Goal: Navigation & Orientation: Find specific page/section

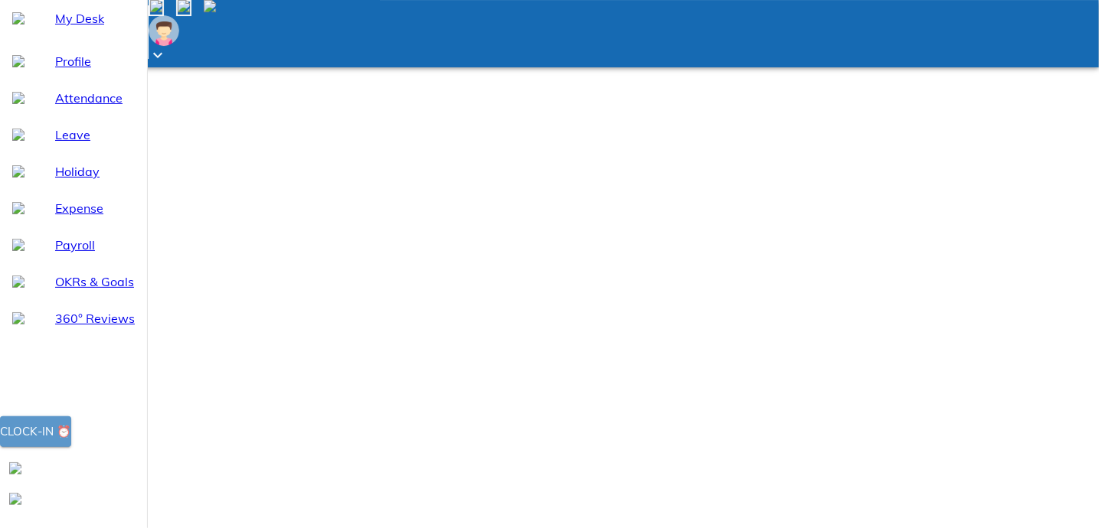
click at [71, 447] on button "Clock-in ⏰" at bounding box center [35, 432] width 71 height 31
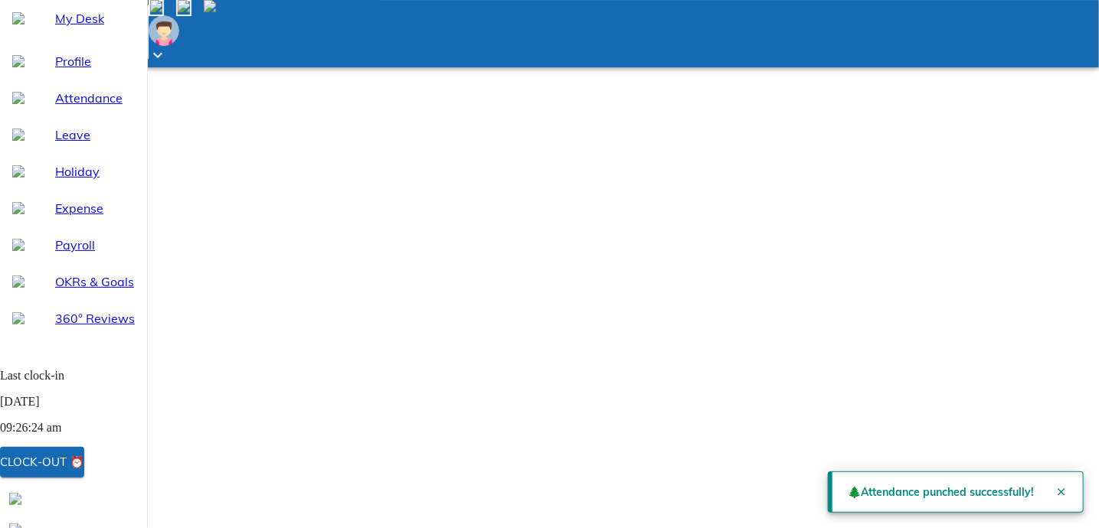
click at [62, 107] on span "Attendance" at bounding box center [95, 98] width 80 height 18
select select "9"
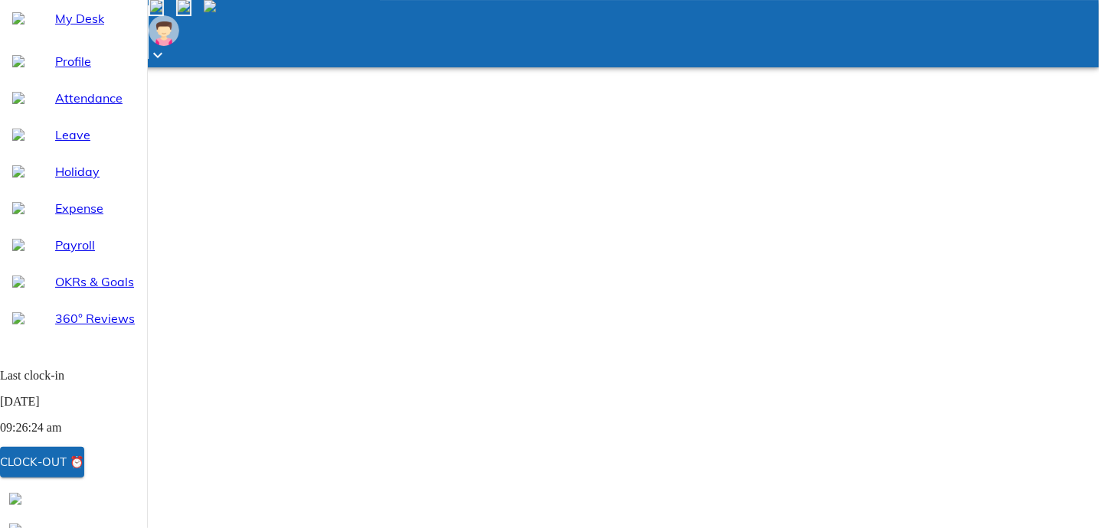
click at [85, 28] on span "My Desk" at bounding box center [95, 18] width 80 height 18
click at [84, 465] on div "Clock-out ⏰" at bounding box center [42, 463] width 84 height 20
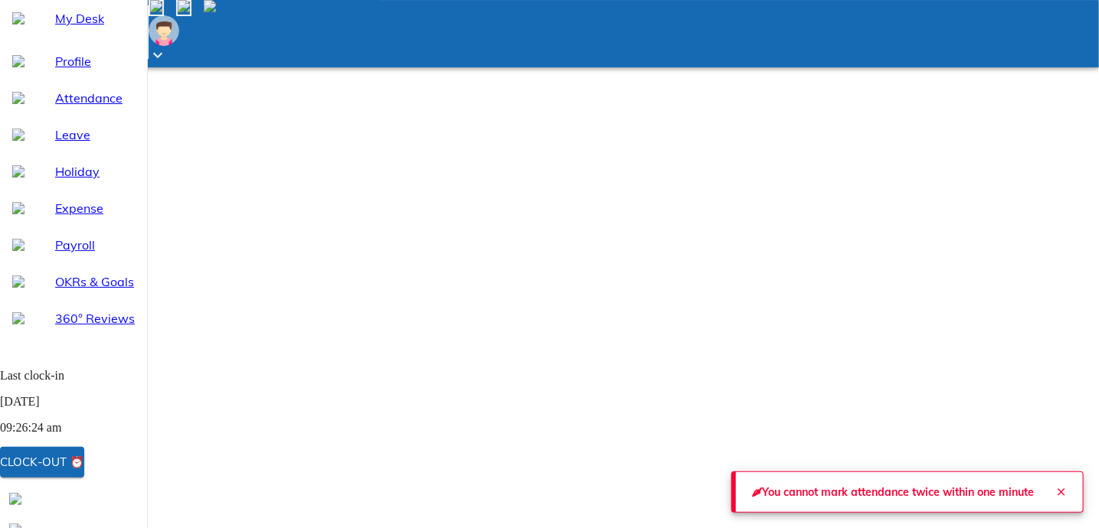
click at [80, 107] on span "Attendance" at bounding box center [95, 98] width 80 height 18
select select "9"
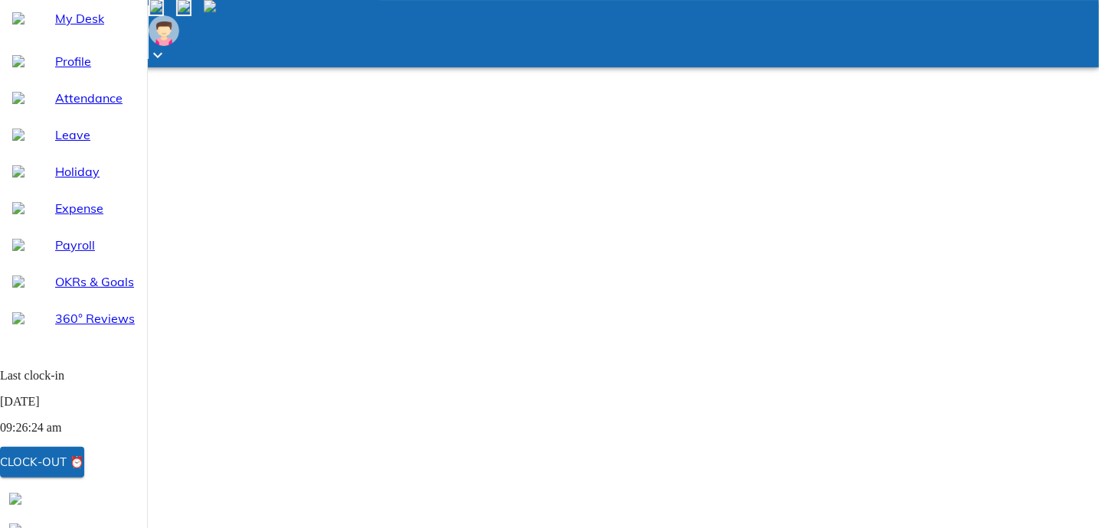
click at [74, 144] on span "Leave" at bounding box center [95, 135] width 80 height 18
select select "9"
click at [78, 343] on ul "Profile Attendance Leave Holiday Expense Payroll OKRs & Goals 360° Reviews" at bounding box center [73, 190] width 147 height 306
click at [81, 337] on div "360° Reviews" at bounding box center [73, 318] width 147 height 37
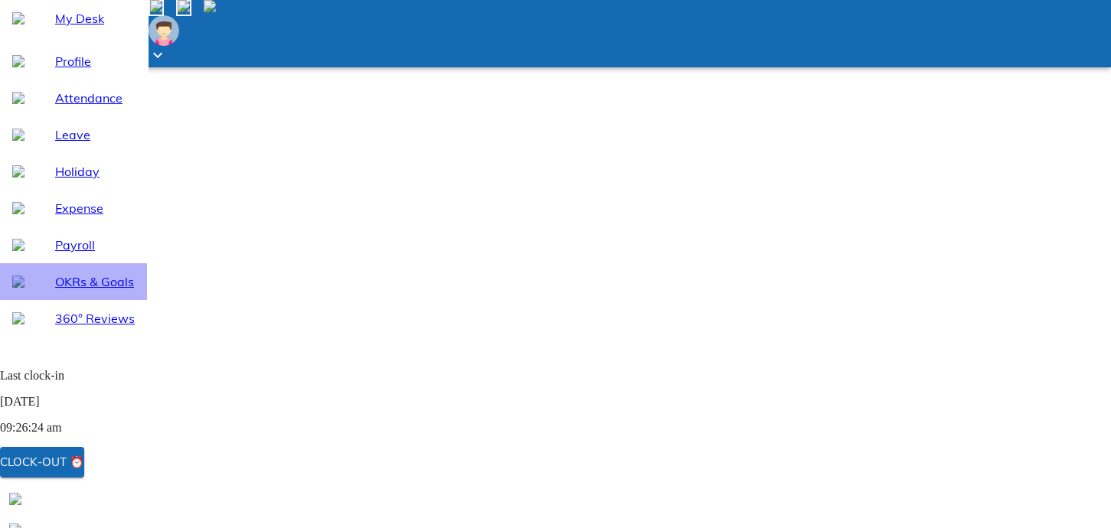
click at [80, 291] on span "OKRs & Goals" at bounding box center [95, 282] width 80 height 18
click at [55, 254] on span "Payroll" at bounding box center [95, 245] width 80 height 18
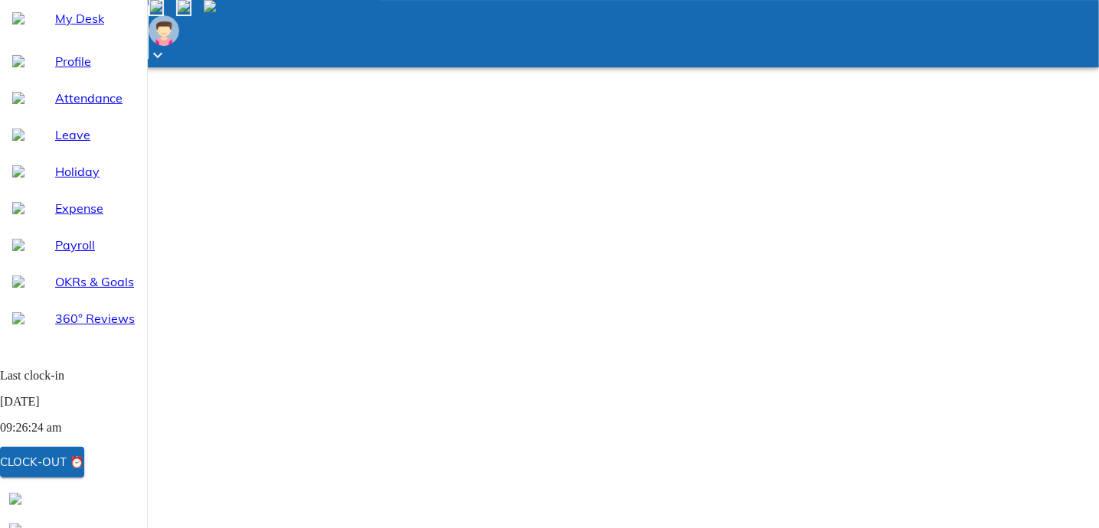
click at [66, 217] on span "Expense" at bounding box center [95, 208] width 80 height 18
select select "9"
click at [72, 181] on span "Holiday" at bounding box center [95, 171] width 80 height 18
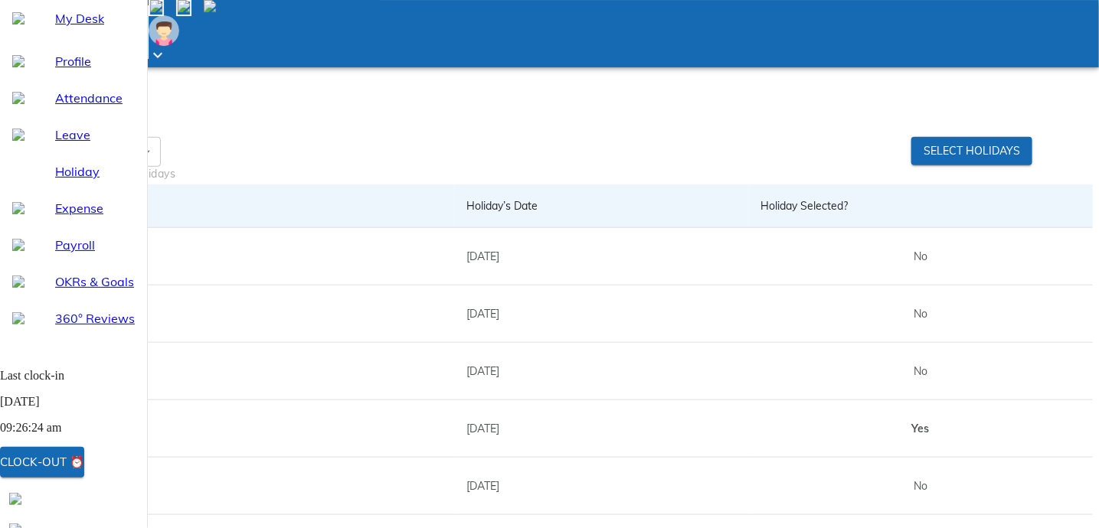
scroll to position [86, 0]
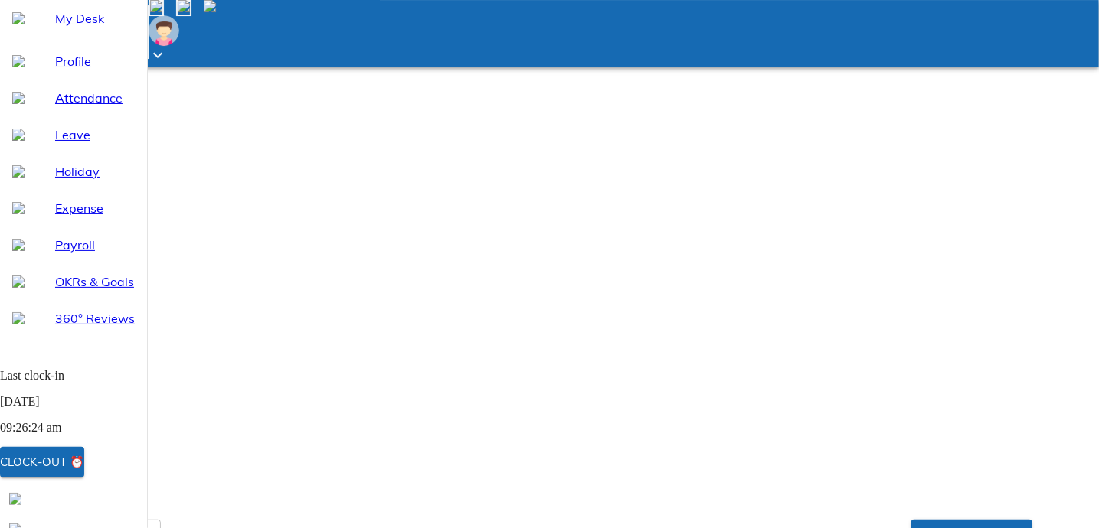
click at [92, 144] on span "Leave" at bounding box center [95, 135] width 80 height 18
select select "9"
click at [101, 107] on span "Attendance" at bounding box center [95, 98] width 80 height 18
select select "9"
click at [55, 70] on span "Profile" at bounding box center [95, 61] width 80 height 18
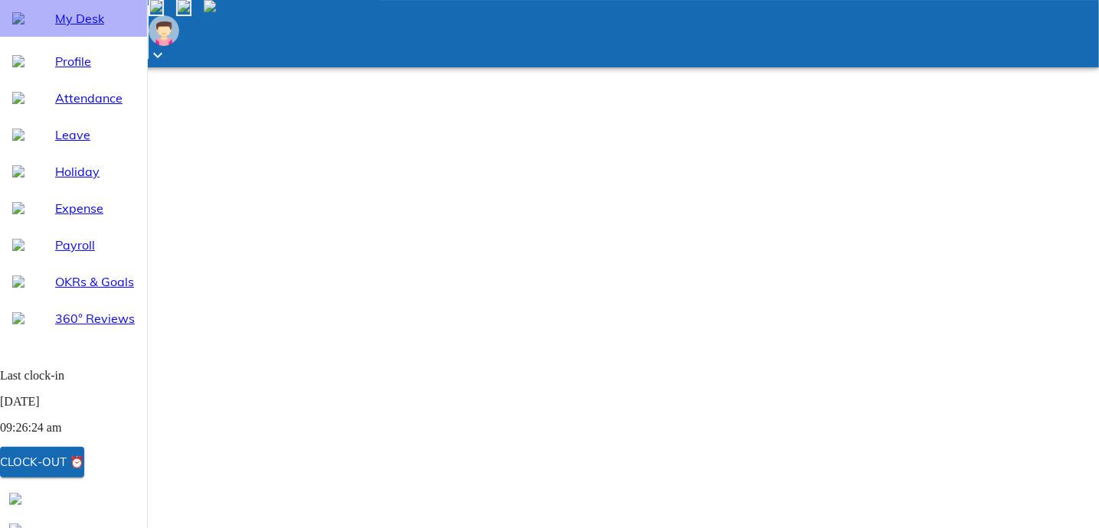
click at [99, 28] on span "My Desk" at bounding box center [95, 18] width 80 height 18
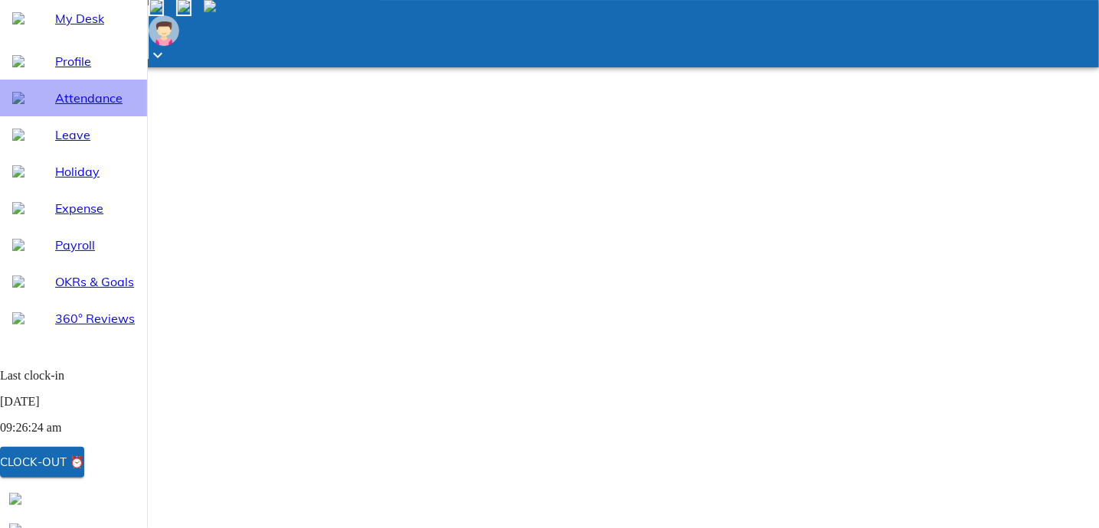
click at [91, 107] on span "Attendance" at bounding box center [95, 98] width 80 height 18
select select "9"
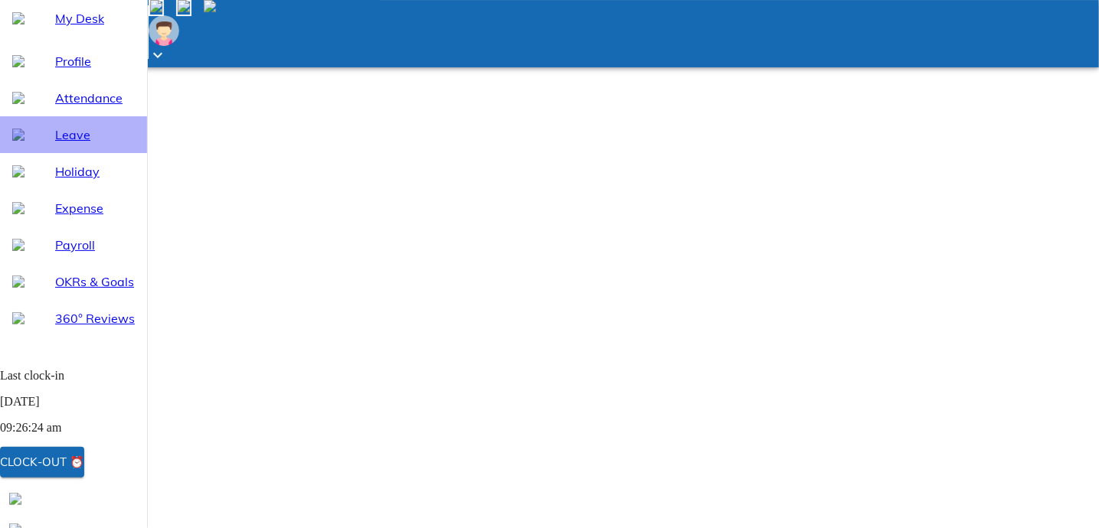
click at [89, 153] on div "Leave" at bounding box center [73, 134] width 147 height 37
select select "9"
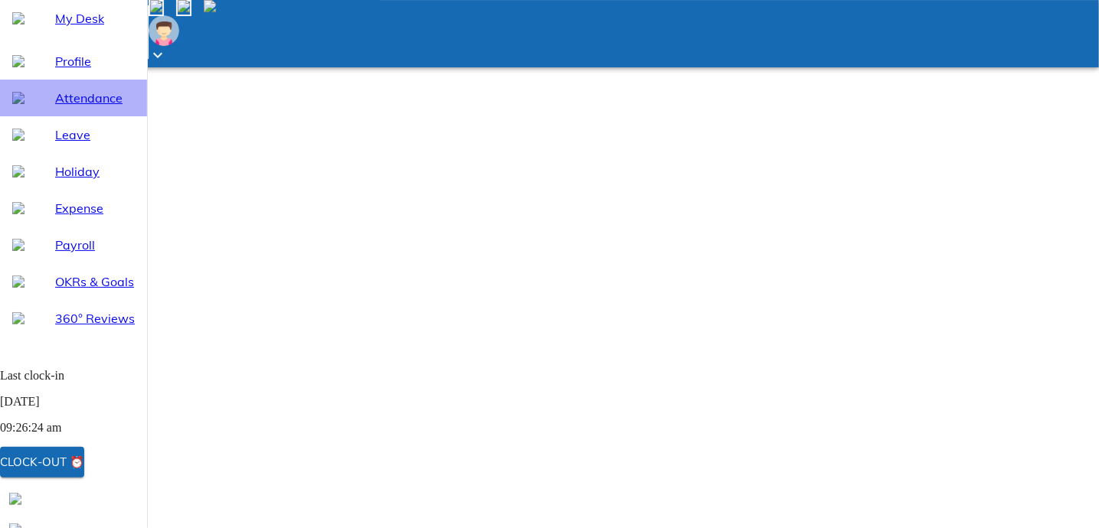
click at [93, 107] on span "Attendance" at bounding box center [95, 98] width 80 height 18
select select "9"
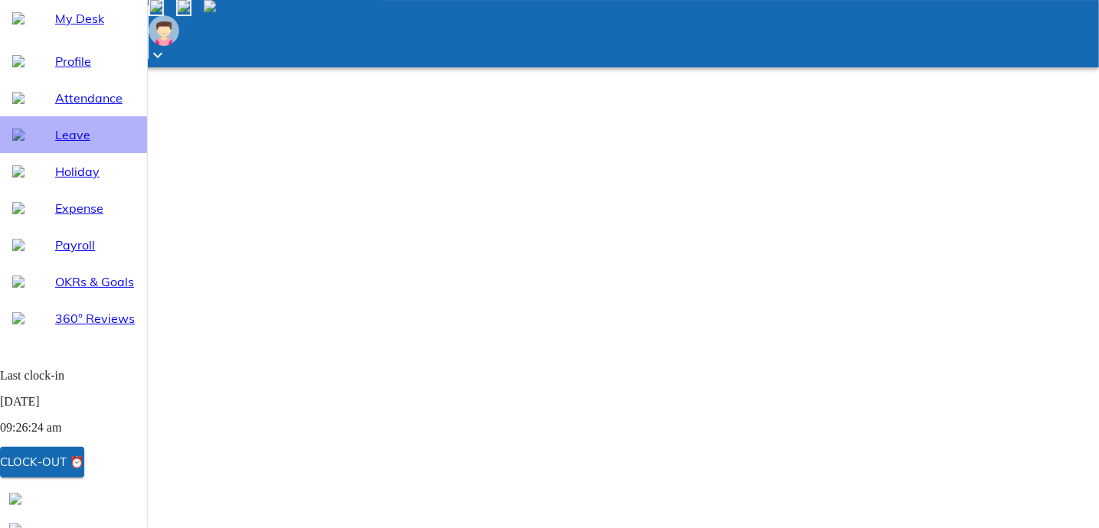
click at [68, 144] on span "Leave" at bounding box center [95, 135] width 80 height 18
select select "9"
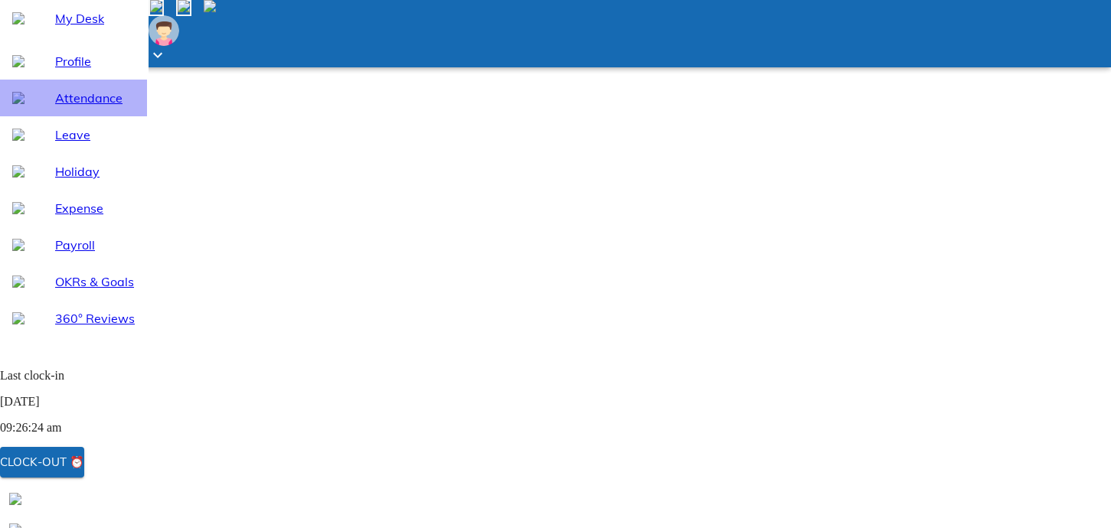
click at [88, 116] on div "Attendance" at bounding box center [73, 98] width 147 height 37
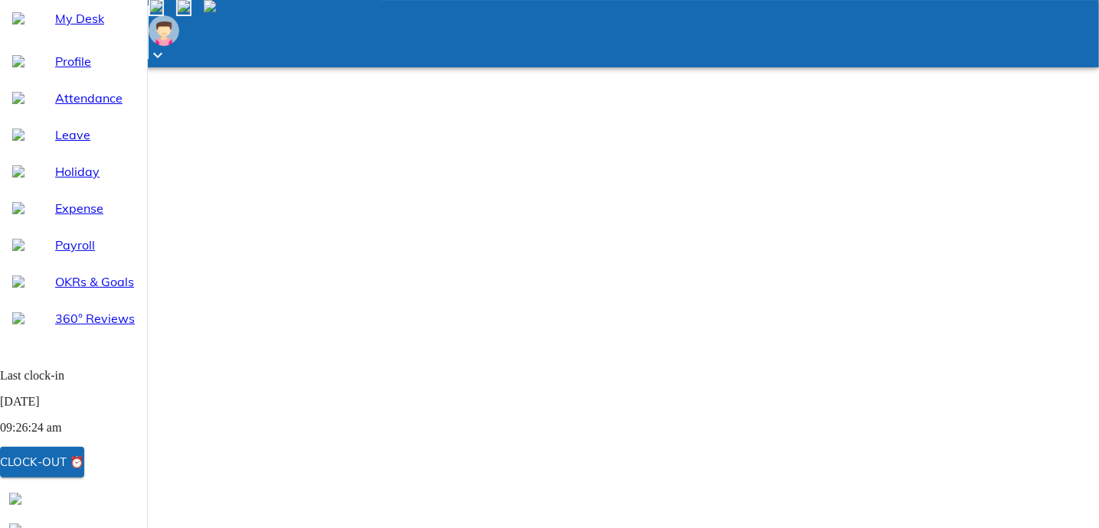
select select "9"
click at [167, 46] on icon at bounding box center [158, 55] width 18 height 18
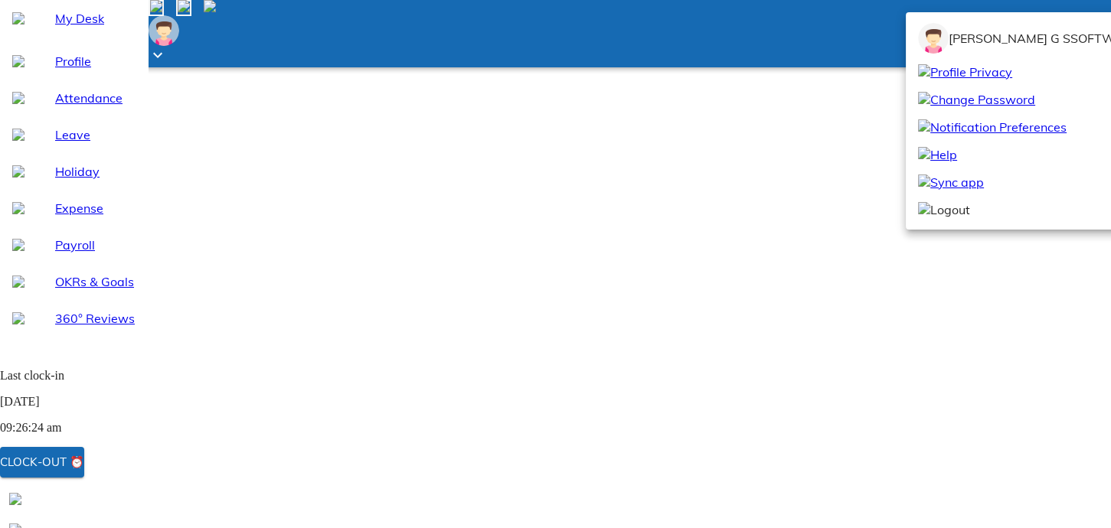
click at [951, 219] on span "Logout" at bounding box center [944, 210] width 52 height 18
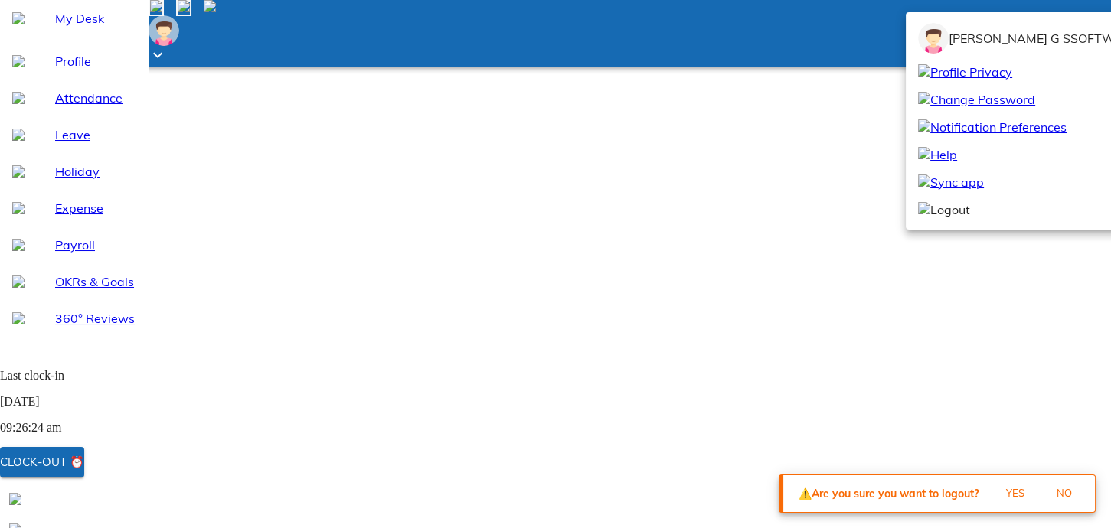
click at [1002, 495] on span "Yes" at bounding box center [1015, 494] width 41 height 18
